Goal: Task Accomplishment & Management: Use online tool/utility

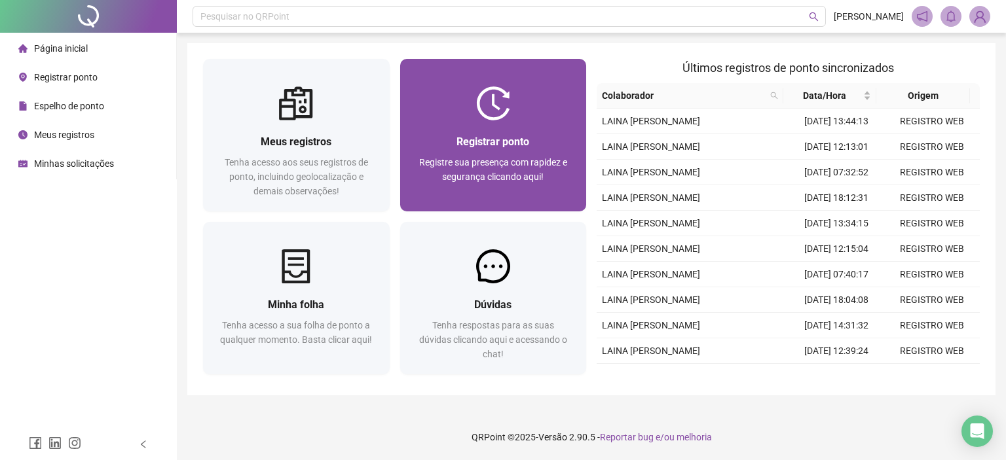
click at [576, 95] on div at bounding box center [493, 103] width 187 height 34
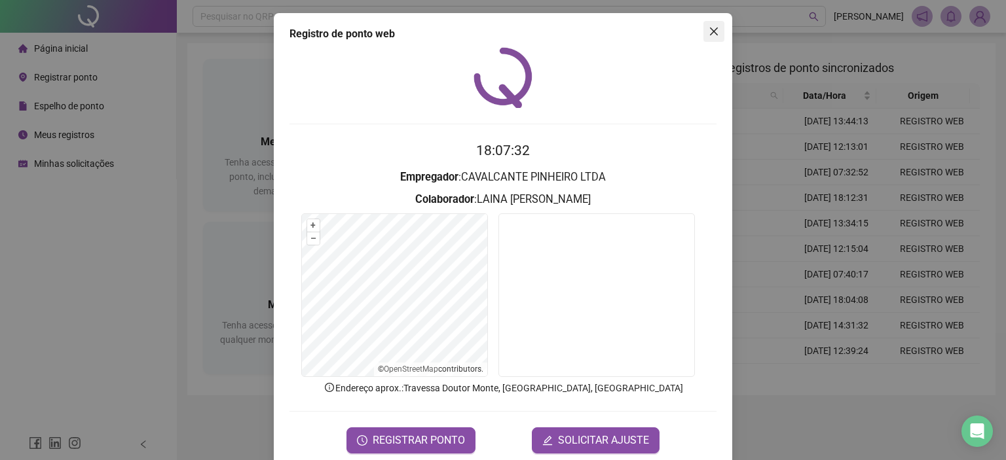
click at [703, 39] on button "Close" at bounding box center [713, 31] width 21 height 21
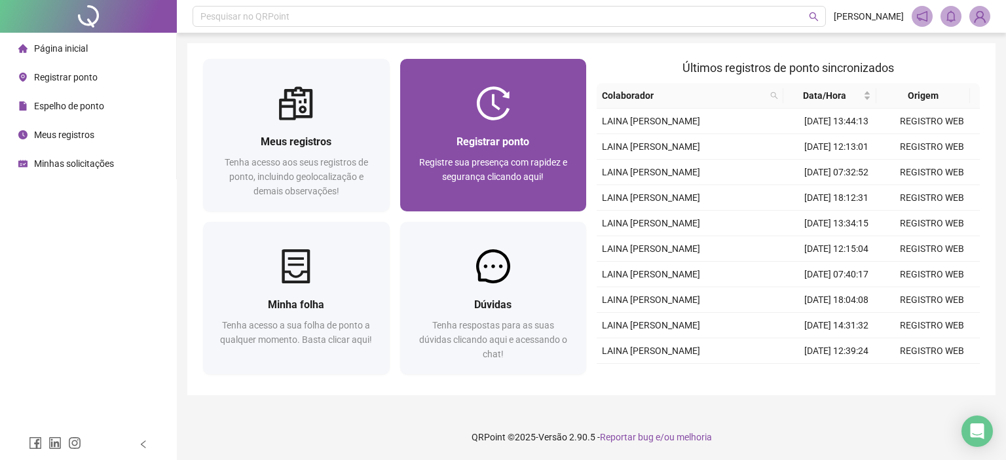
click at [491, 149] on div "Registrar ponto" at bounding box center [493, 142] width 155 height 16
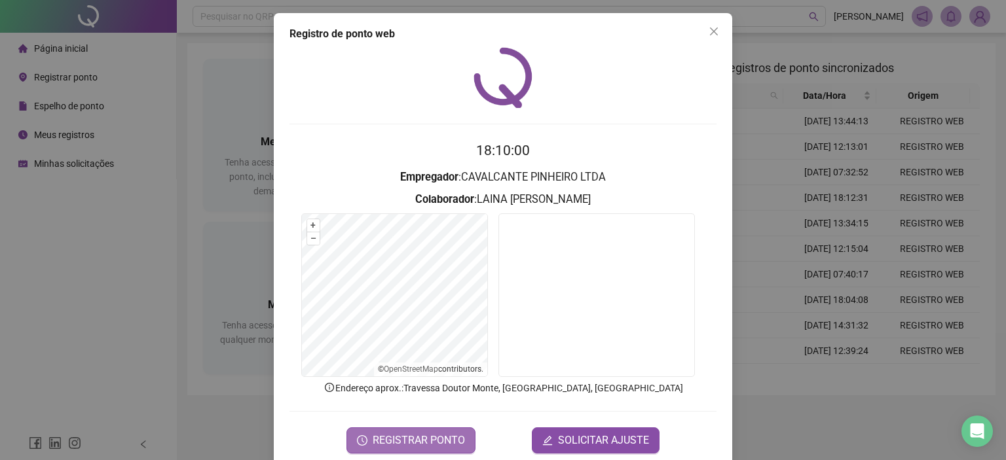
click at [405, 439] on span "REGISTRAR PONTO" at bounding box center [419, 441] width 92 height 16
